Goal: Communication & Community: Answer question/provide support

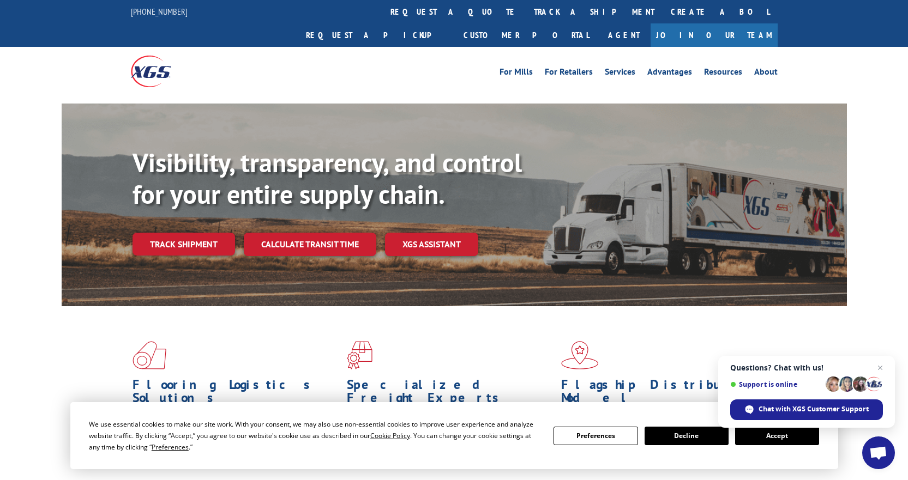
click at [772, 442] on button "Accept" at bounding box center [777, 436] width 84 height 19
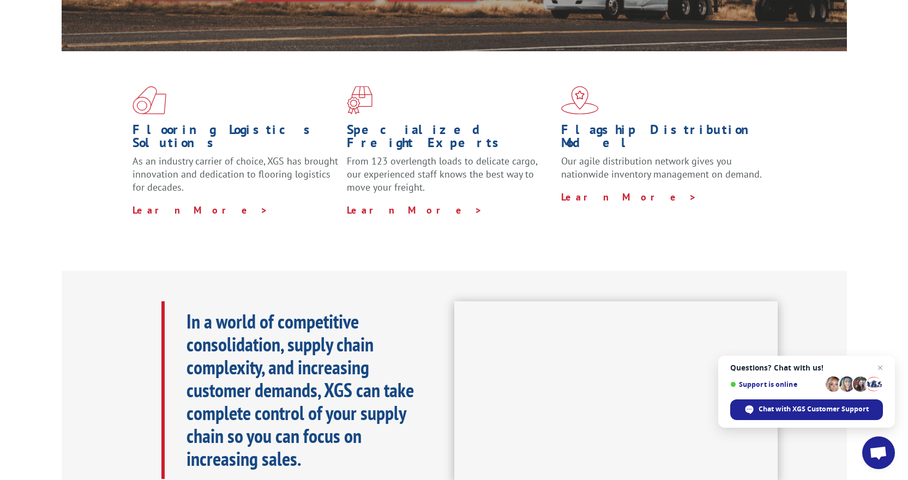
scroll to position [218, 0]
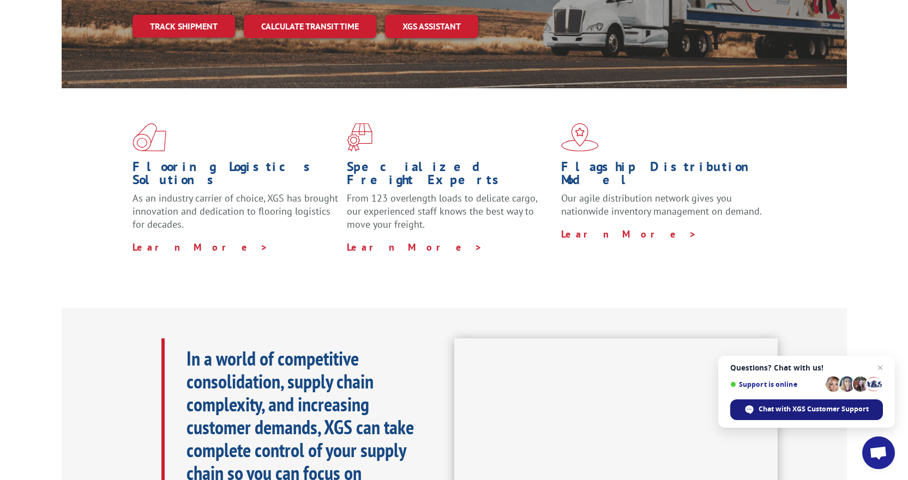
click at [789, 410] on span "Chat with XGS Customer Support" at bounding box center [814, 410] width 110 height 10
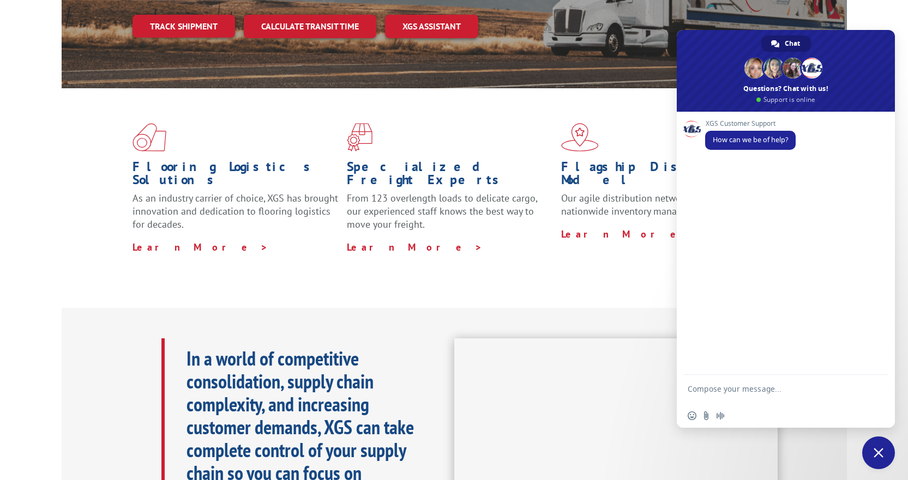
click at [725, 384] on textarea "Compose your message..." at bounding box center [774, 394] width 172 height 20
type textarea "track order"
click at [730, 389] on textarea "Compose your message..." at bounding box center [774, 391] width 172 height 10
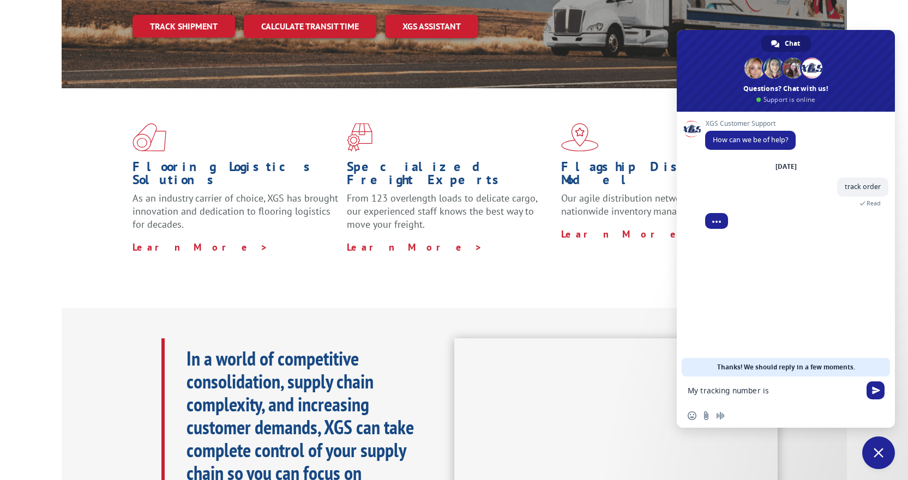
paste textarea "2554301"
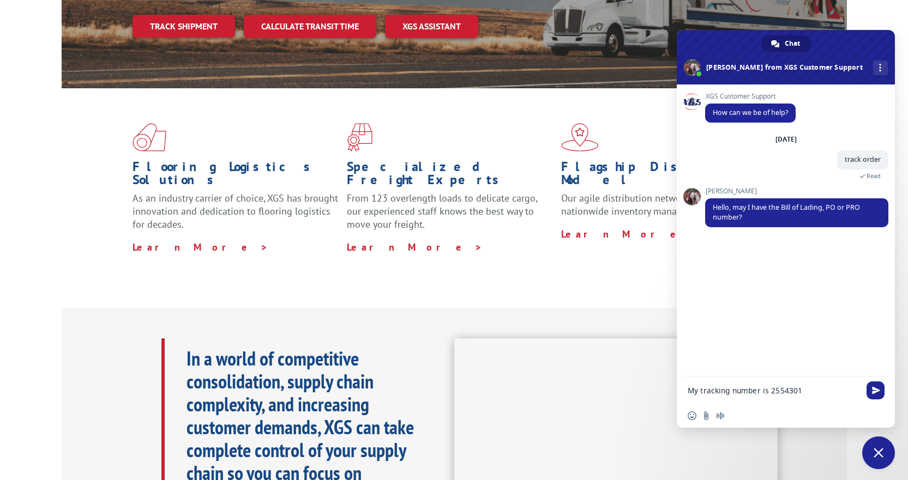
type textarea "My tracking number is 2554301"
paste textarea "PO #: 15748513"
type textarea "I have the PO number PO #: 15748513"
click at [877, 387] on span "Send" at bounding box center [876, 391] width 8 height 8
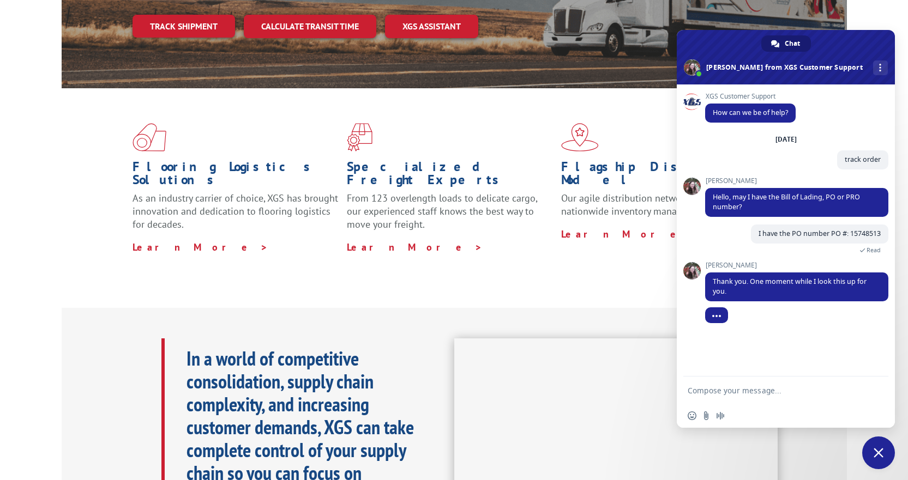
click at [754, 391] on textarea "Compose your message..." at bounding box center [774, 391] width 172 height 10
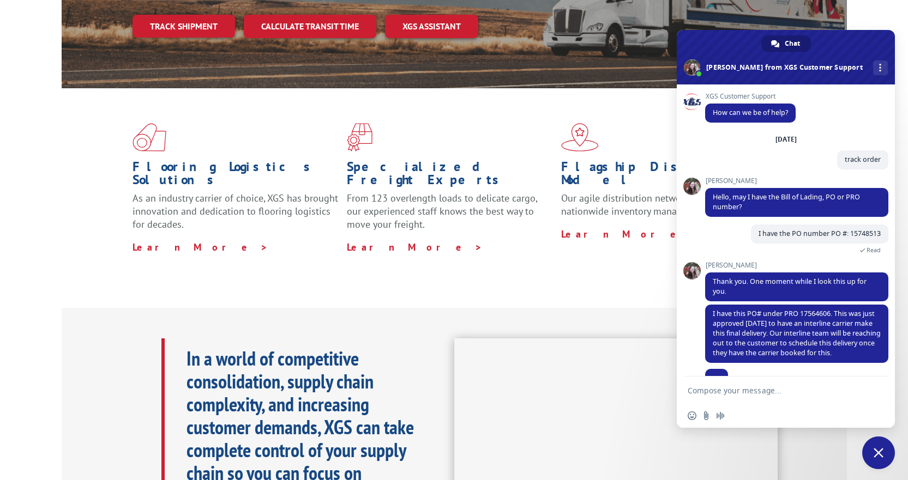
scroll to position [20, 0]
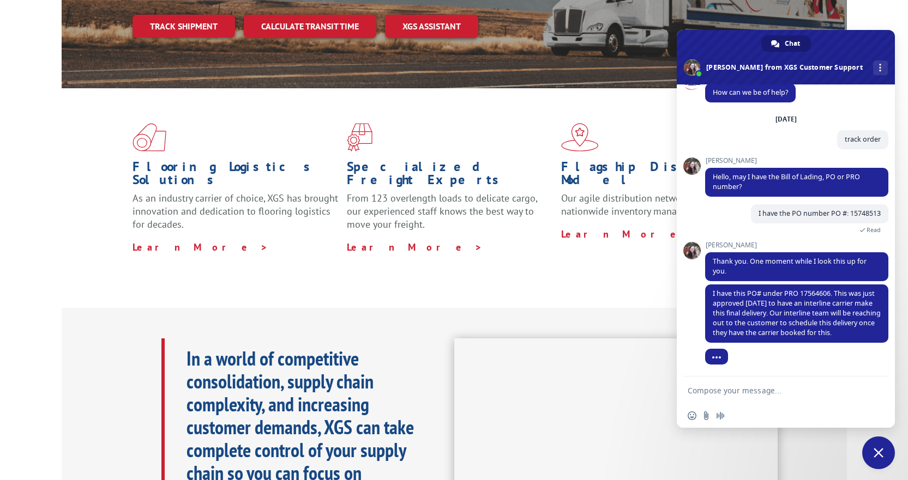
click at [717, 390] on textarea "Compose your message..." at bounding box center [774, 391] width 172 height 10
type textarea "P"
type textarea "Ok, sounds good! I'll let him know"
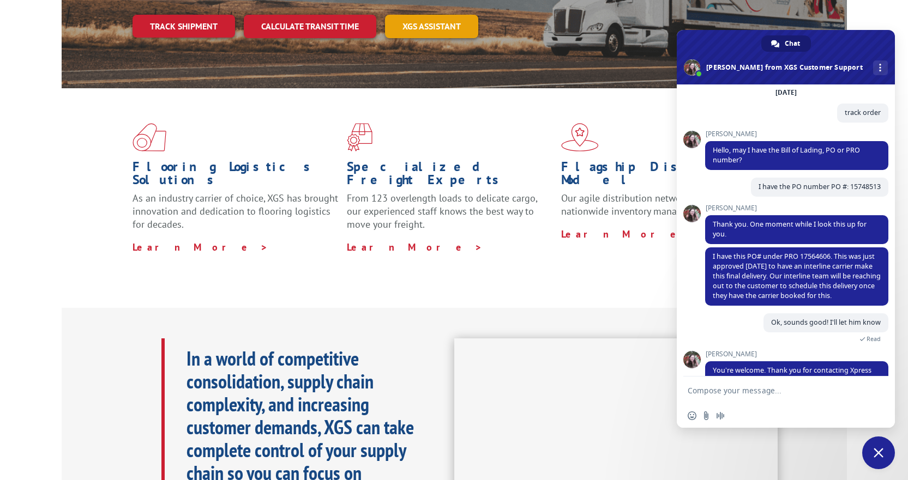
scroll to position [94, 0]
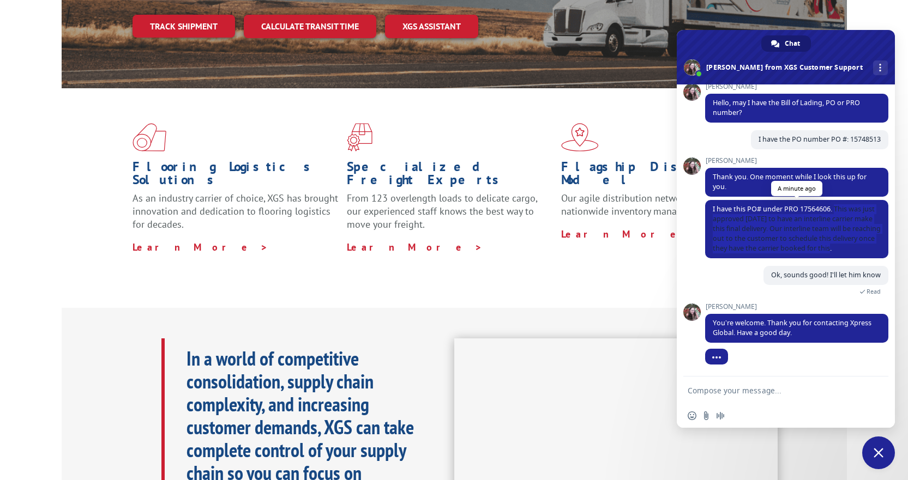
drag, startPoint x: 867, startPoint y: 249, endPoint x: 836, endPoint y: 207, distance: 51.8
click at [836, 207] on span "I have this PO# under PRO 17564606. This was just approved [DATE] to have an in…" at bounding box center [796, 229] width 183 height 58
copy span "This was just approved [DATE] to have an interline carrier make this final deli…"
click at [879, 65] on span "More channels" at bounding box center [880, 68] width 2 height 8
click at [877, 453] on span "Close chat" at bounding box center [879, 453] width 10 height 10
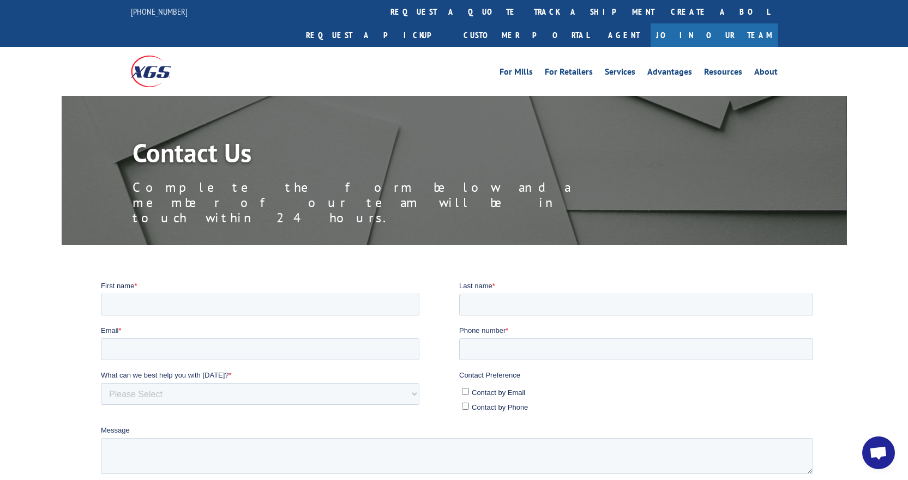
scroll to position [94, 0]
